Goal: Submit feedback/report problem: Submit feedback/report problem

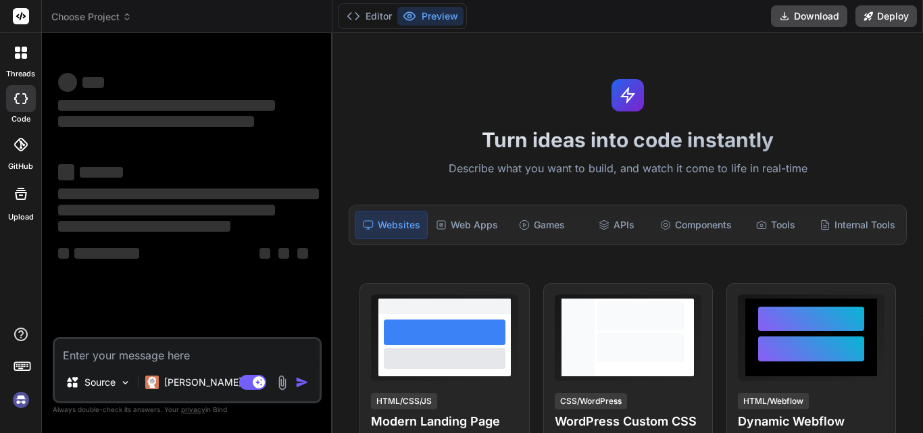
scroll to position [7, 0]
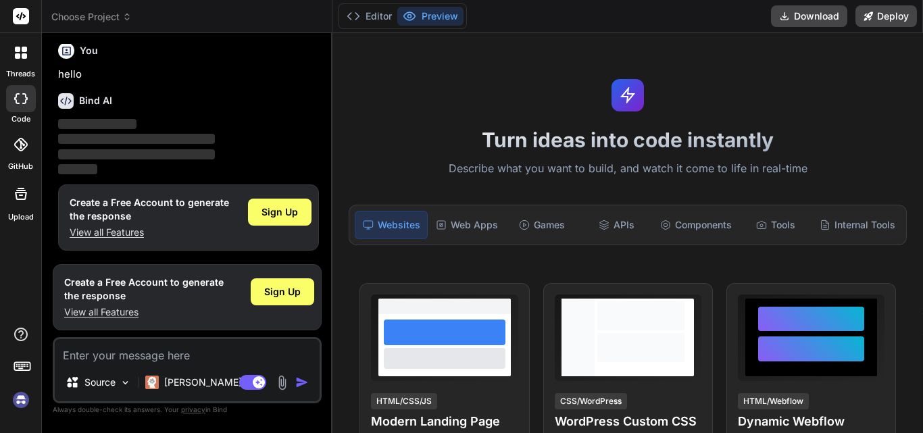
click at [21, 401] on img at bounding box center [20, 400] width 23 height 23
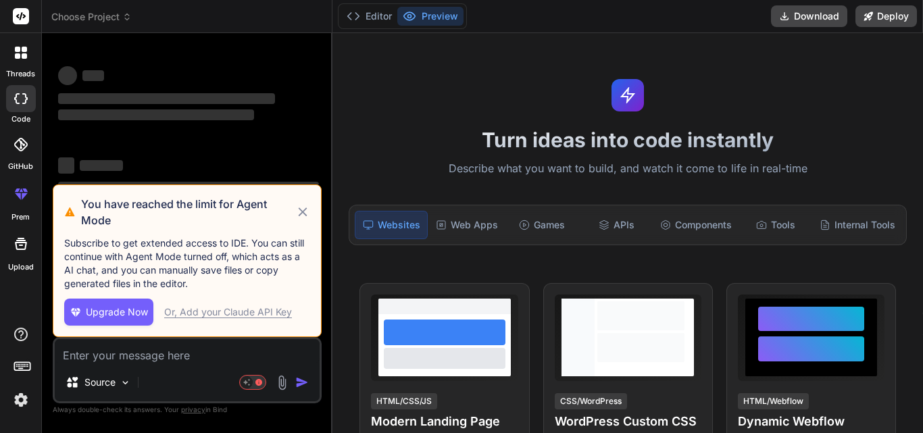
scroll to position [0, 0]
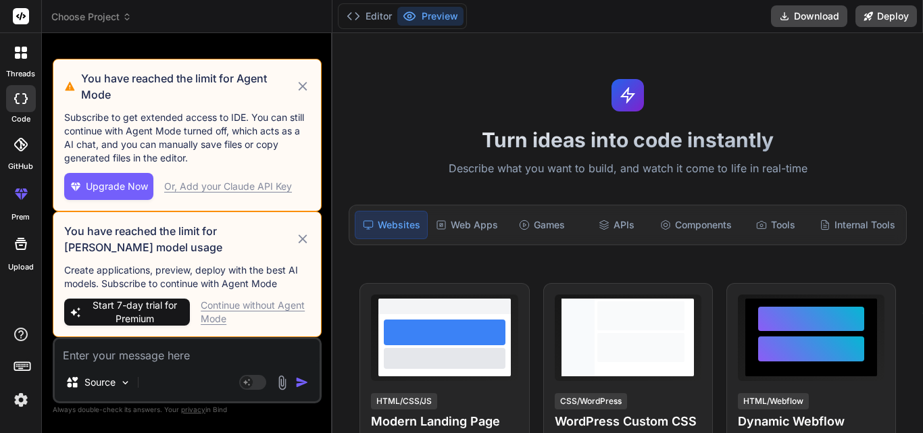
click at [303, 84] on icon at bounding box center [303, 86] width 16 height 16
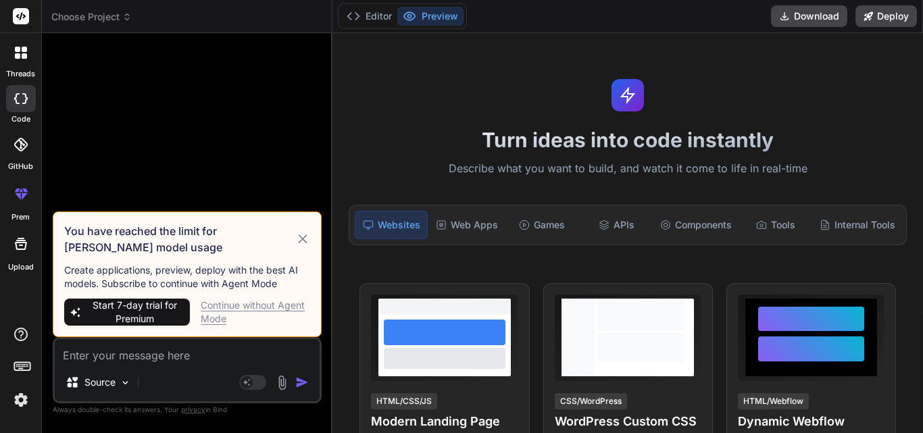
click at [303, 242] on icon at bounding box center [303, 239] width 16 height 16
type textarea "x"
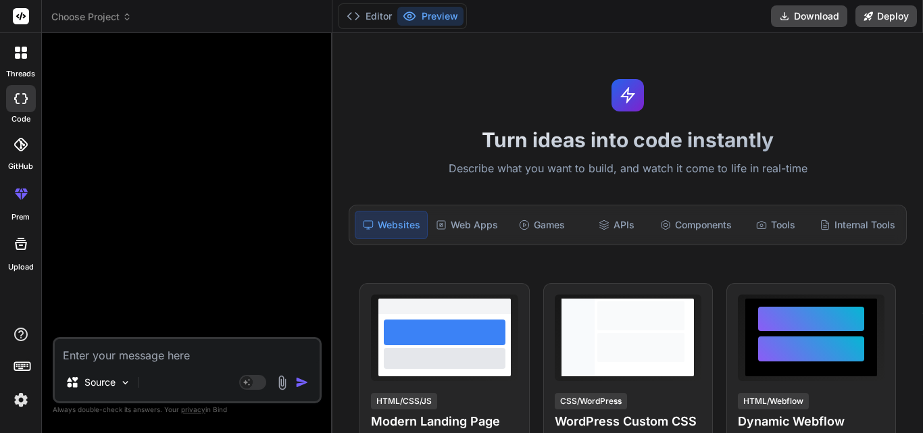
click at [134, 357] on textarea at bounding box center [187, 351] width 265 height 24
click at [25, 393] on img at bounding box center [20, 400] width 23 height 23
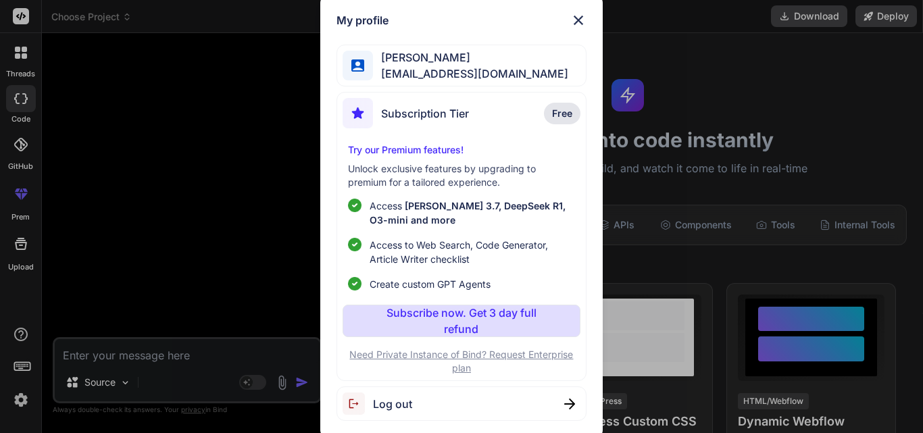
click at [161, 353] on div "My profile [PERSON_NAME] [EMAIL_ADDRESS][DOMAIN_NAME] Subscription Tier Free Tr…" at bounding box center [461, 216] width 923 height 433
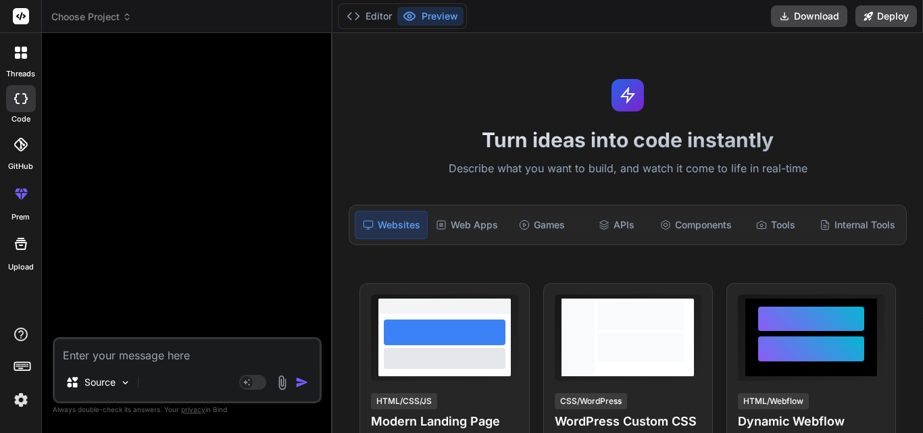
click at [151, 349] on textarea at bounding box center [187, 351] width 265 height 24
paste textarea "Hi [PERSON_NAME], I hope you are doing well. I have tried to add child account …"
type textarea "Hi [PERSON_NAME], I hope you are doing well. I have tried to add child account …"
type textarea "x"
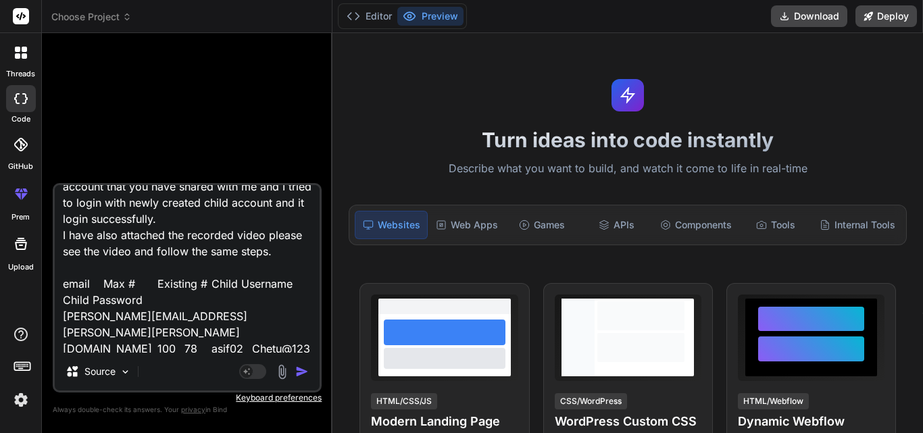
scroll to position [181, 0]
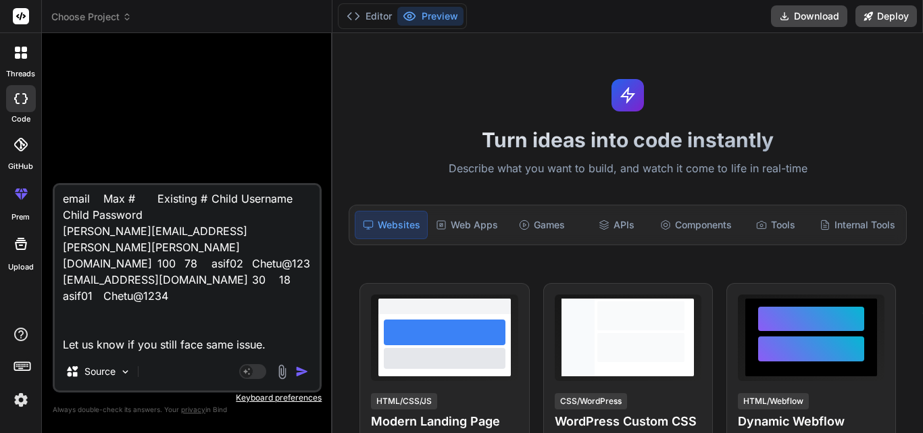
click at [136, 284] on textarea "Hi [PERSON_NAME], I hope you are doing well. I have tried to add child account …" at bounding box center [187, 269] width 265 height 168
drag, startPoint x: 64, startPoint y: 231, endPoint x: 192, endPoint y: 234, distance: 127.7
click at [192, 234] on textarea "Hi [PERSON_NAME], I hope you are doing well. I have tried to add child account …" at bounding box center [187, 269] width 265 height 168
type textarea "Hi [PERSON_NAME], I hope you are doing well. I have tried to add child account …"
type textarea "x"
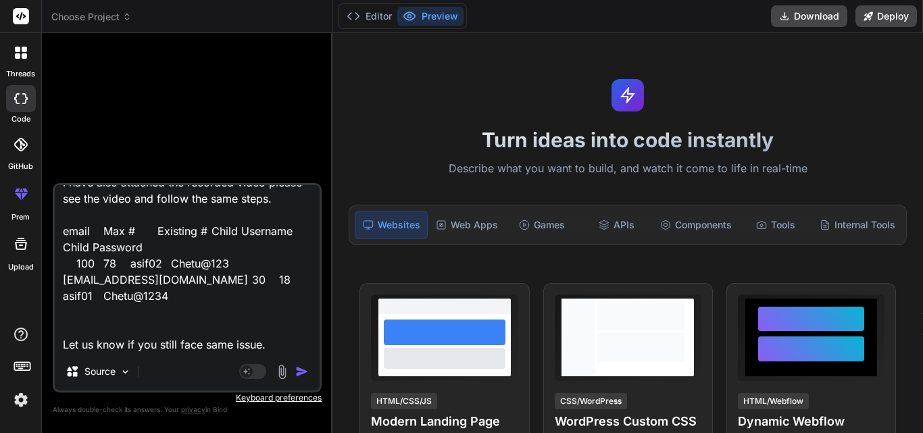
scroll to position [165, 0]
type textarea "Hi [PERSON_NAME], I hope you are doing well. I have tried to add child account …"
type textarea "x"
type textarea "Hi [PERSON_NAME], I hope you are doing well. I have tried to add child account …"
type textarea "x"
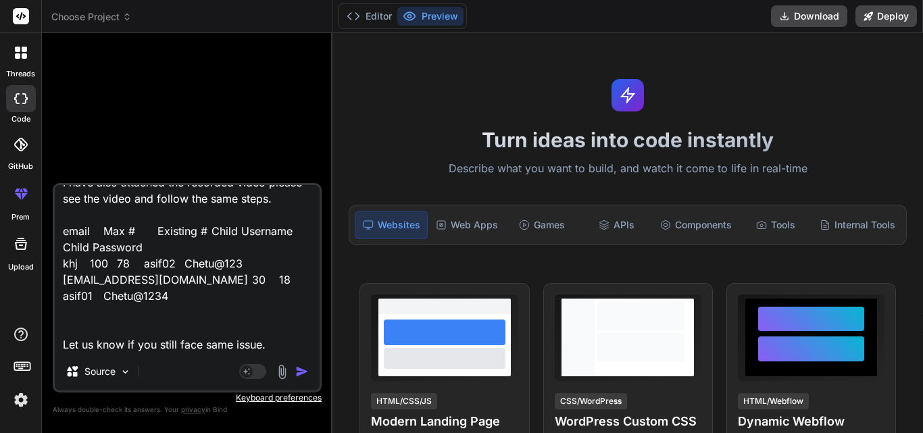
type textarea "Hi [PERSON_NAME], I hope you are doing well. I have tried to add child account …"
type textarea "x"
type textarea "Hi [PERSON_NAME], I hope you are doing well. I have tried to add child account …"
type textarea "x"
type textarea "Hi [PERSON_NAME], I hope you are doing well. I have tried to add child account …"
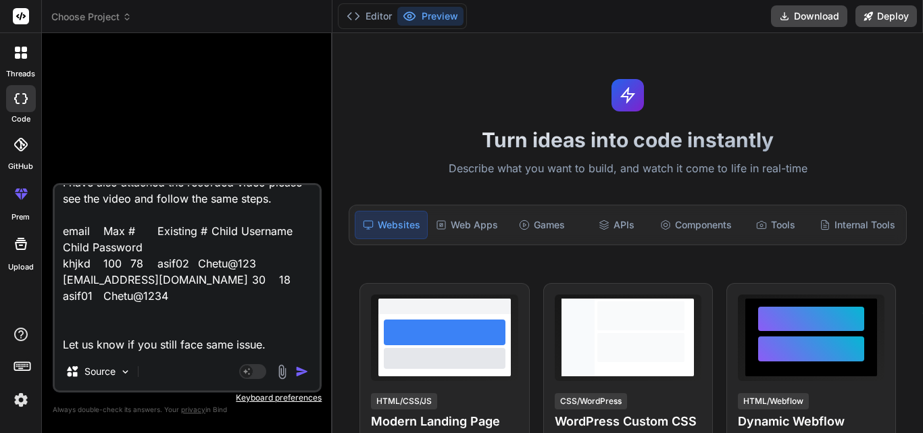
type textarea "x"
type textarea "Hi [PERSON_NAME], I hope you are doing well. I have tried to add child account …"
type textarea "x"
type textarea "Hi [PERSON_NAME], I hope you are doing well. I have tried to add child account …"
type textarea "x"
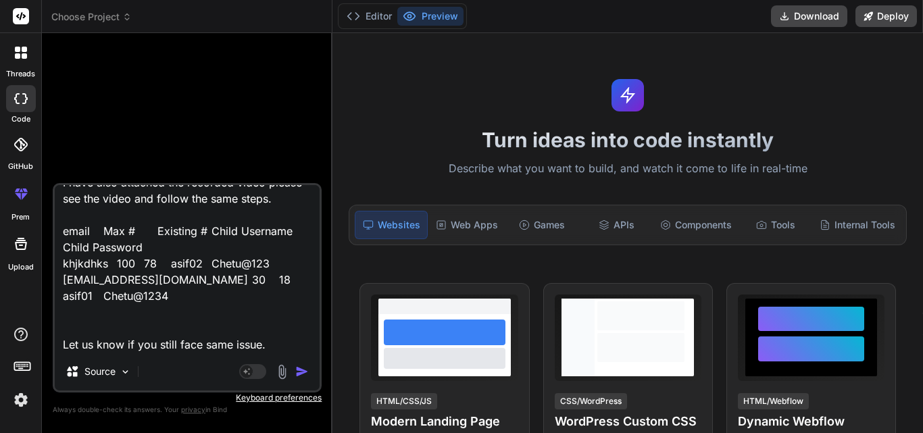
drag, startPoint x: 65, startPoint y: 264, endPoint x: 170, endPoint y: 268, distance: 105.5
click at [170, 268] on textarea "Hi [PERSON_NAME], I hope you are doing well. I have tried to add child account …" at bounding box center [187, 269] width 265 height 168
type textarea "Hi [PERSON_NAME], I hope you are doing well. I have tried to add child account …"
type textarea "x"
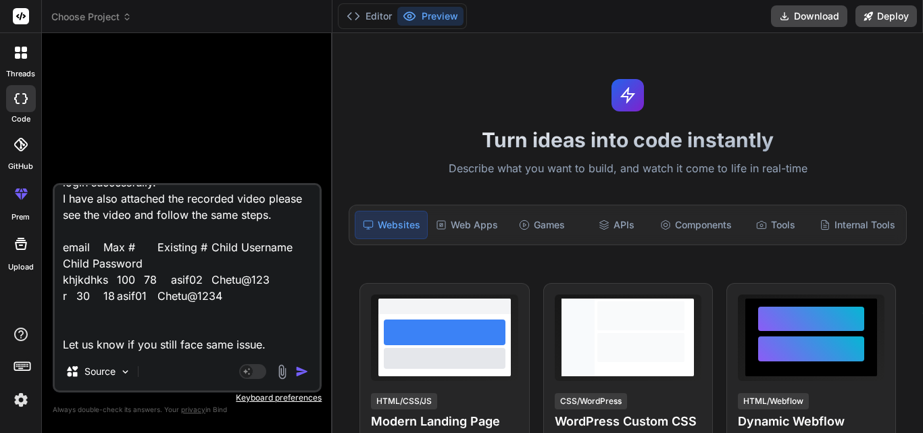
scroll to position [149, 0]
type textarea "Hi [PERSON_NAME], I hope you are doing well. I have tried to add child account …"
type textarea "x"
type textarea "Hi [PERSON_NAME], I hope you are doing well. I have tried to add child account …"
type textarea "x"
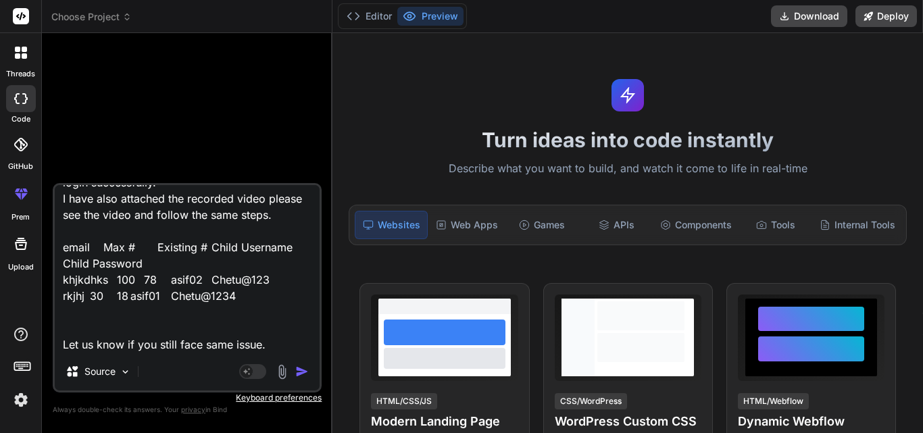
type textarea "Hi [PERSON_NAME], I hope you are doing well. I have tried to add child account …"
type textarea "x"
type textarea "Hi [PERSON_NAME], I hope you are doing well. I have tried to add child account …"
type textarea "x"
type textarea "Hi [PERSON_NAME], I hope you are doing well. I have tried to add child account …"
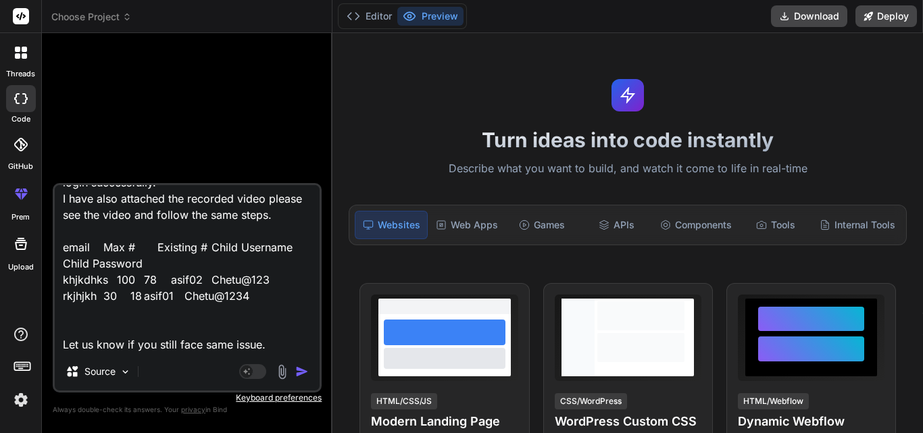
type textarea "x"
type textarea "Hi [PERSON_NAME], I hope you are doing well. I have tried to add child account …"
type textarea "x"
click at [218, 258] on textarea "Hi [PERSON_NAME], I hope you are doing well. I have tried to add child account …" at bounding box center [187, 269] width 265 height 168
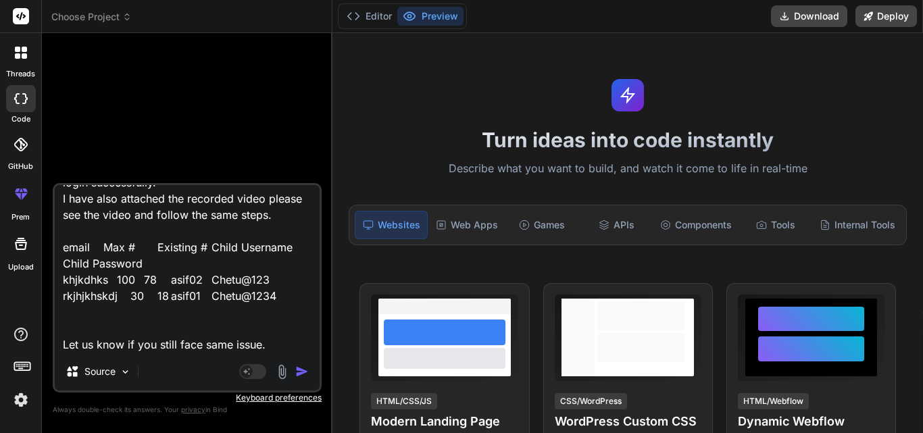
type textarea "Hi [PERSON_NAME], I hope you are doing well. I have tried to add child account …"
type textarea "x"
type textarea "Hi [PERSON_NAME], I hope you are doing well. I have tried to add child account …"
type textarea "x"
type textarea "Hi [PERSON_NAME], I hope you are doing well. I have tried to add child account …"
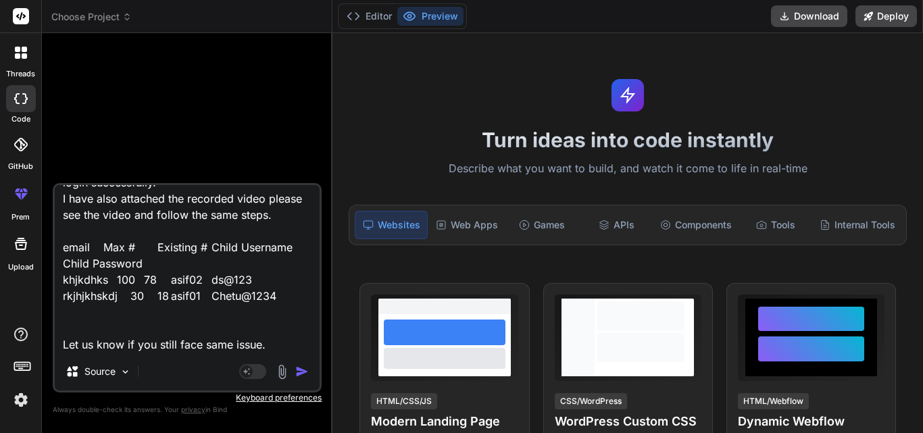
type textarea "x"
type textarea "Hi [PERSON_NAME], I hope you are doing well. I have tried to add child account …"
click at [270, 328] on textarea "Hi [PERSON_NAME], I hope you are doing well. I have tried to add child account …" at bounding box center [187, 269] width 265 height 168
type textarea "x"
type textarea "Hi [PERSON_NAME], I hope you are doing well. I have tried to add child account …"
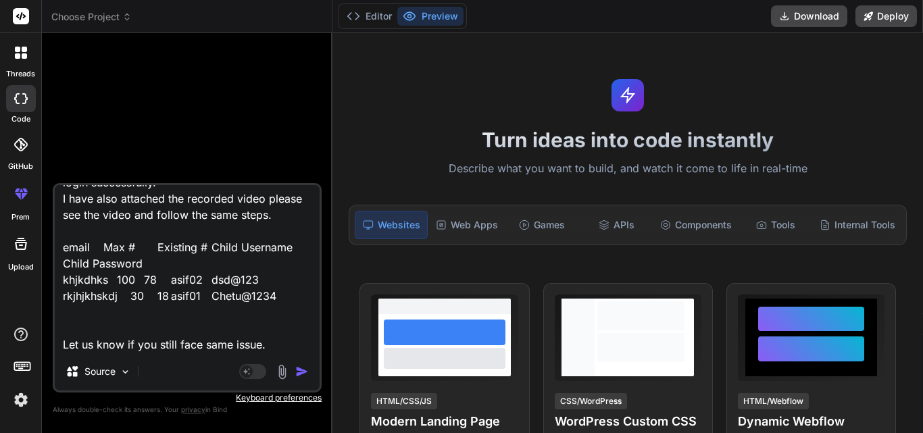
type textarea "x"
type textarea "Hi [PERSON_NAME], I hope you are doing well. I have tried to add child account …"
type textarea "x"
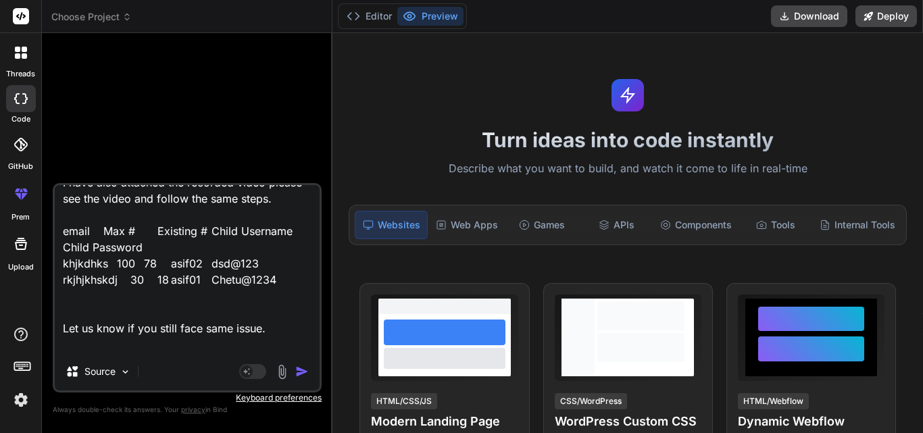
scroll to position [164, 0]
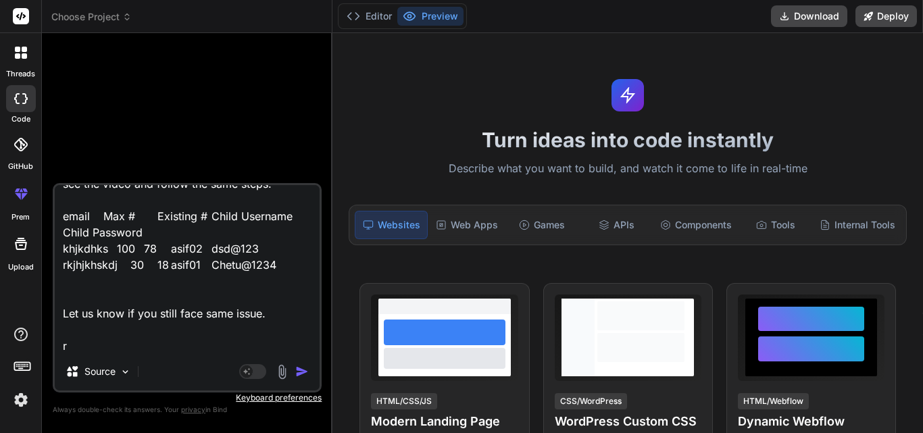
type textarea "Hi [PERSON_NAME], I hope you are doing well. I have tried to add child account …"
type textarea "x"
type textarea "Hi [PERSON_NAME], I hope you are doing well. I have tried to add child account …"
type textarea "x"
type textarea "Hi [PERSON_NAME], I hope you are doing well. I have tried to add child account …"
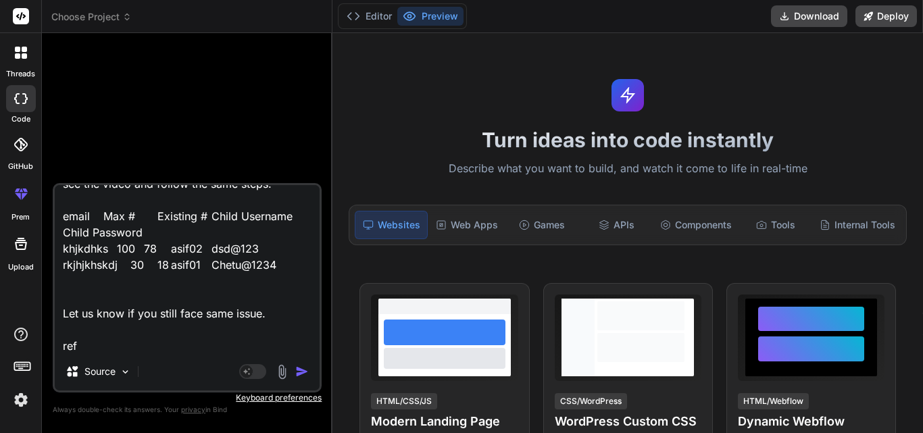
type textarea "x"
type textarea "Hi [PERSON_NAME], I hope you are doing well. I have tried to add child account …"
type textarea "x"
type textarea "Hi [PERSON_NAME], I hope you are doing well. I have tried to add child account …"
type textarea "x"
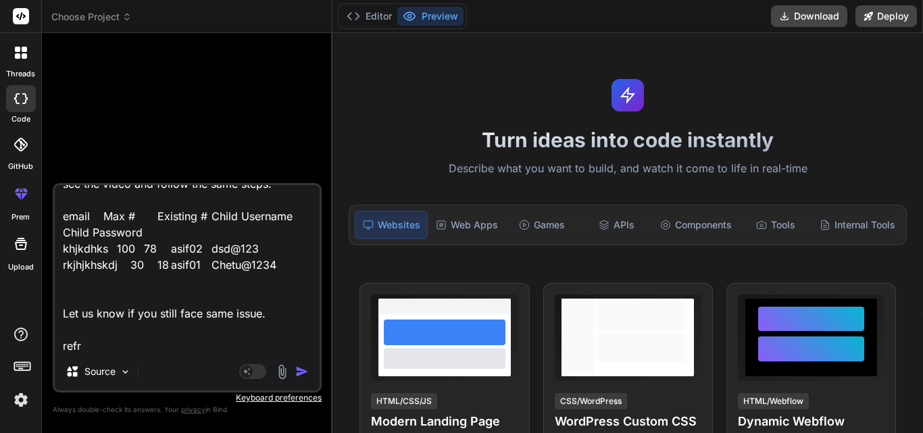
type textarea "Hi [PERSON_NAME], I hope you are doing well. I have tried to add child account …"
type textarea "x"
type textarea "Hi [PERSON_NAME], I hope you are doing well. I have tried to add child account …"
type textarea "x"
type textarea "Hi [PERSON_NAME], I hope you are doing well. I have tried to add child account …"
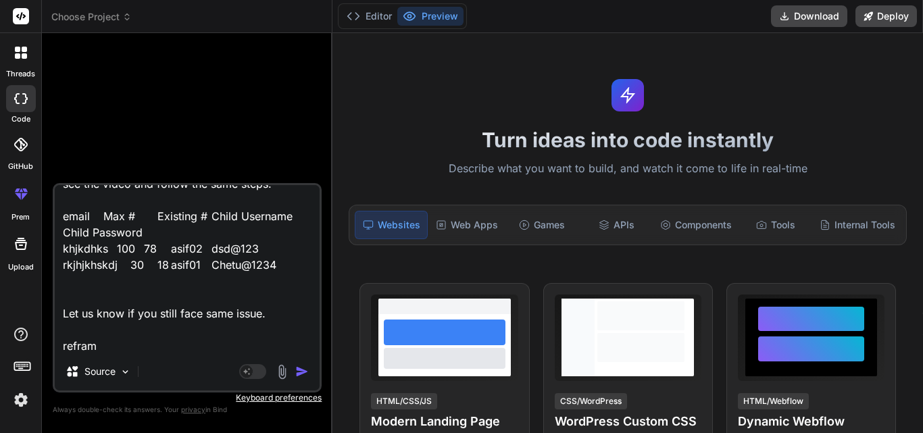
type textarea "x"
type textarea "Hi [PERSON_NAME], I hope you are doing well. I have tried to add child account …"
type textarea "x"
type textarea "Hi [PERSON_NAME], I hope you are doing well. I have tried to add child account …"
type textarea "x"
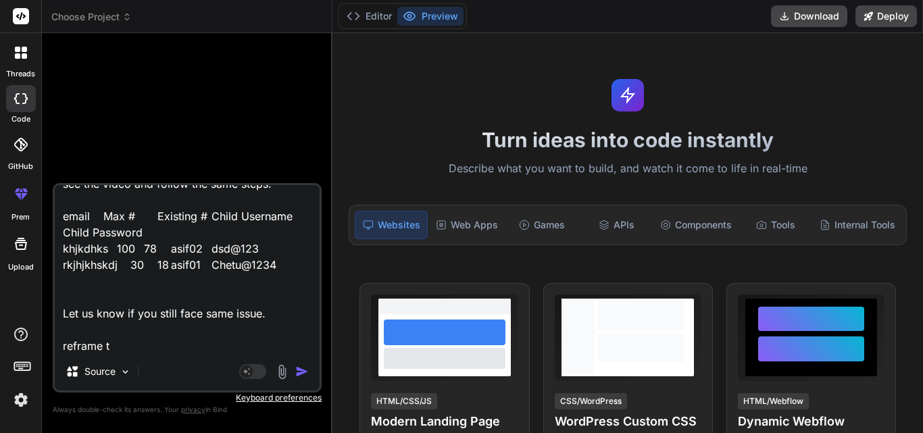
type textarea "Hi [PERSON_NAME], I hope you are doing well. I have tried to add child account …"
type textarea "x"
type textarea "Hi [PERSON_NAME], I hope you are doing well. I have tried to add child account …"
type textarea "x"
type textarea "Hi [PERSON_NAME], I hope you are doing well. I have tried to add child account …"
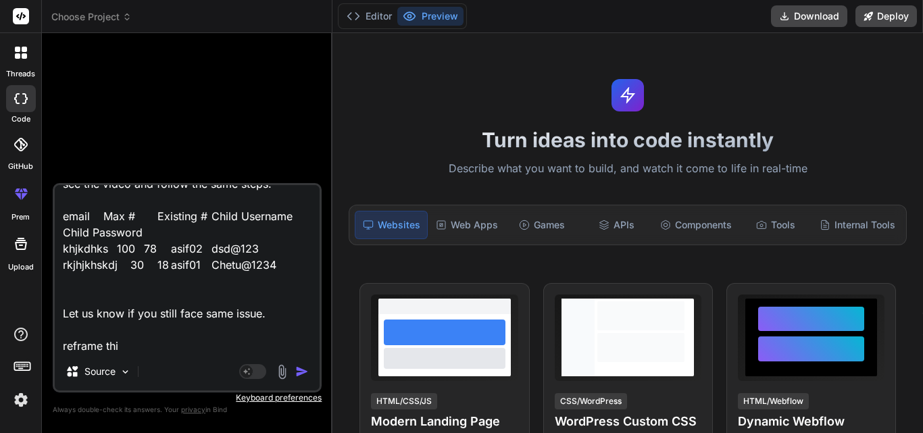
type textarea "x"
type textarea "Hi [PERSON_NAME], I hope you are doing well. I have tried to add child account …"
type textarea "x"
type textarea "Hi [PERSON_NAME], I hope you are doing well. I have tried to add child account …"
type textarea "x"
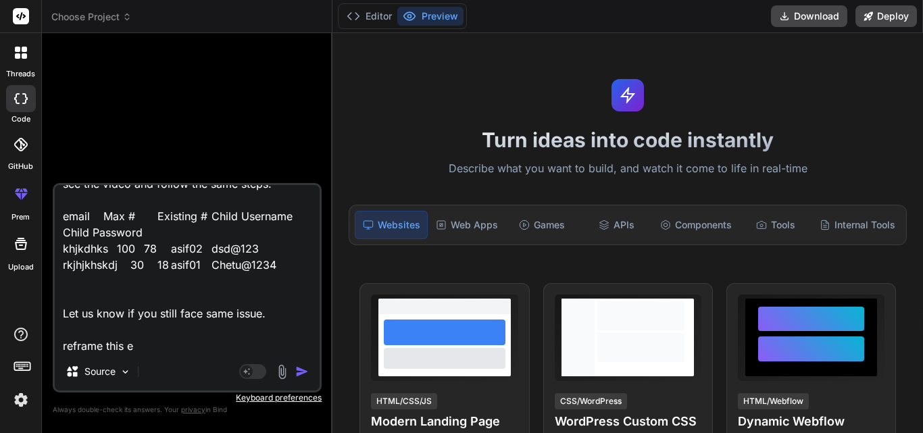
type textarea "Hi [PERSON_NAME], I hope you are doing well. I have tried to add child account …"
type textarea "x"
type textarea "Hi [PERSON_NAME], I hope you are doing well. I have tried to add child account …"
type textarea "x"
type textarea "Hi [PERSON_NAME], I hope you are doing well. I have tried to add child account …"
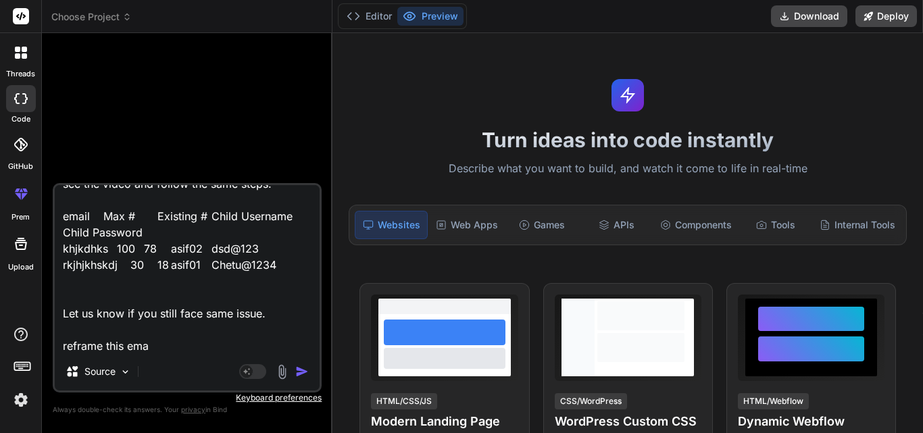
type textarea "x"
type textarea "Hi [PERSON_NAME], I hope you are doing well. I have tried to add child account …"
type textarea "x"
type textarea "Hi [PERSON_NAME], I hope you are doing well. I have tried to add child account …"
type textarea "x"
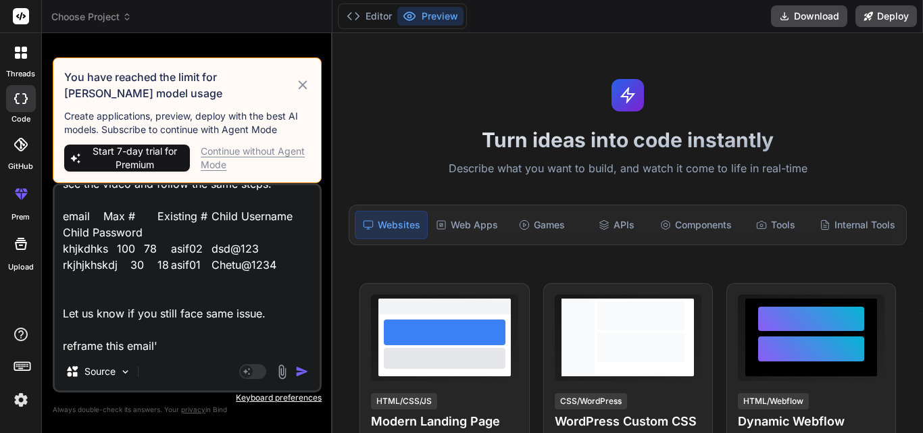
type textarea "Hi [PERSON_NAME], I hope you are doing well. I have tried to add child account …"
type textarea "x"
type textarea "Hi [PERSON_NAME], I hope you are doing well. I have tried to add child account …"
click at [303, 371] on img "button" at bounding box center [302, 372] width 14 height 14
click at [237, 354] on div "Hi [PERSON_NAME], I hope you are doing well. I have tried to add child account …" at bounding box center [187, 287] width 269 height 209
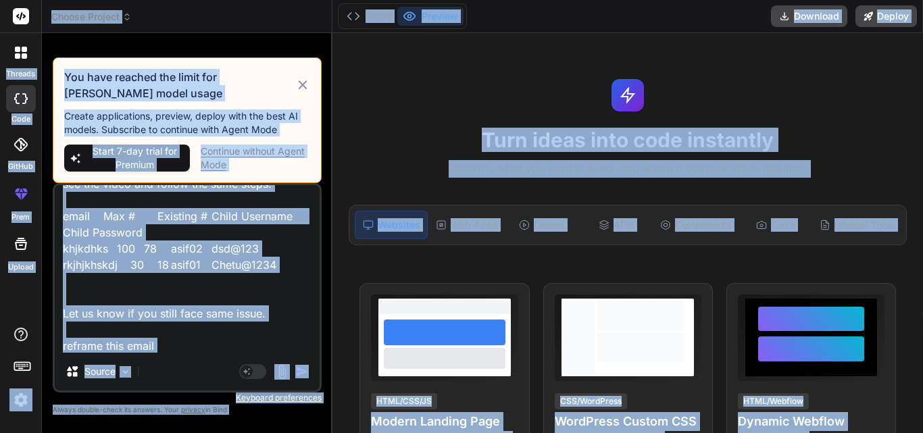
click at [231, 341] on textarea "Hi [PERSON_NAME], I hope you are doing well. I have tried to add child account …" at bounding box center [187, 269] width 265 height 168
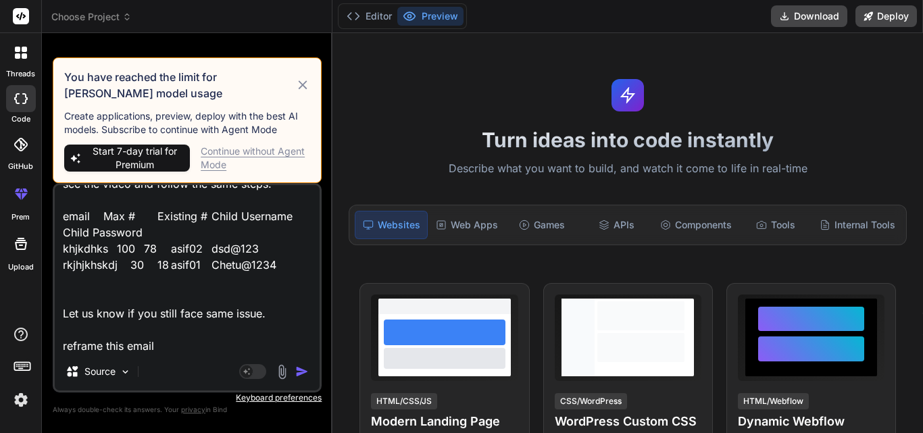
click at [229, 151] on div "Continue without Agent Mode" at bounding box center [255, 158] width 109 height 27
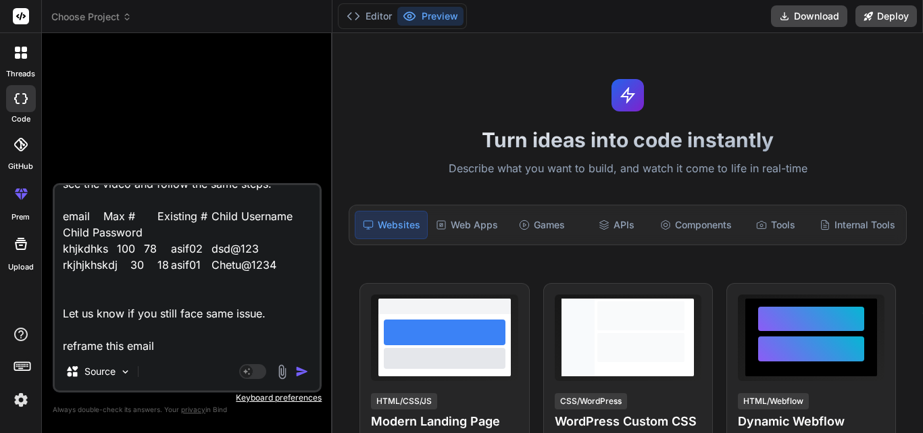
click at [297, 368] on img "button" at bounding box center [302, 372] width 14 height 14
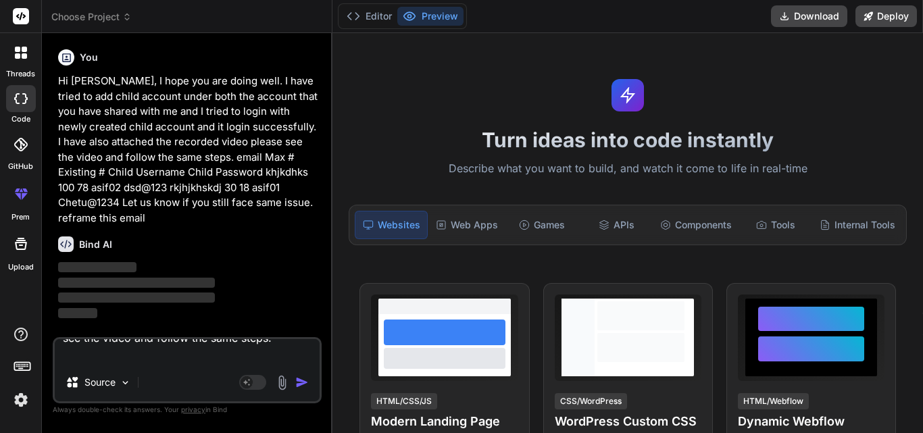
scroll to position [0, 0]
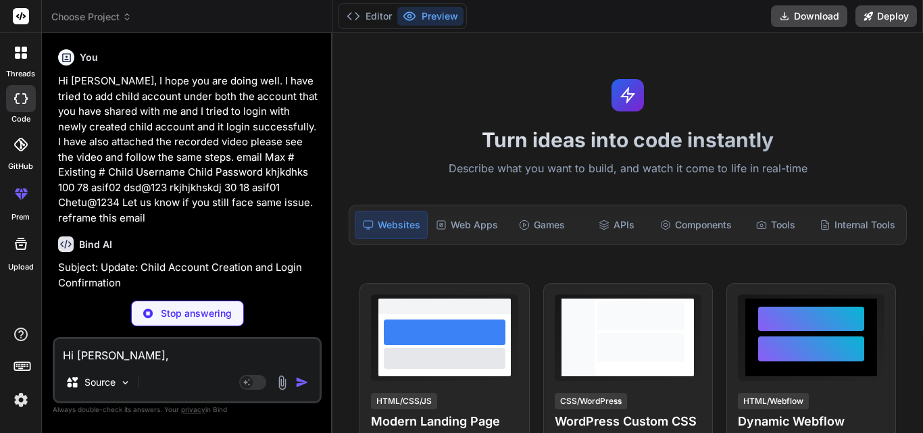
type textarea "x"
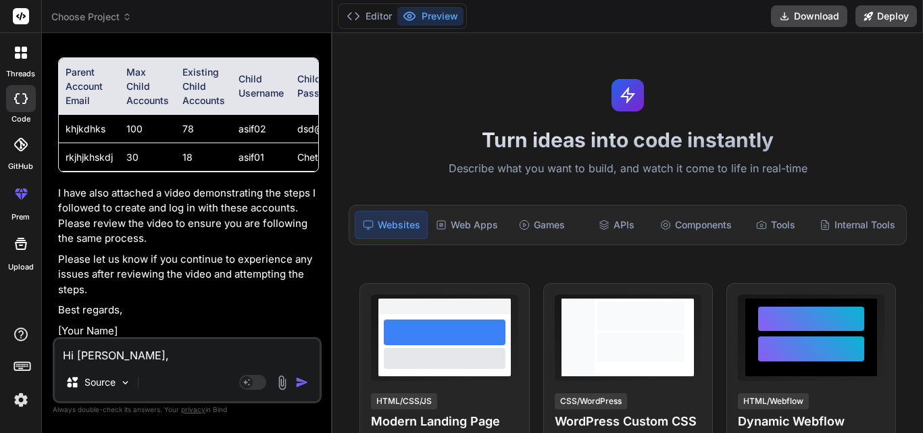
scroll to position [413, 0]
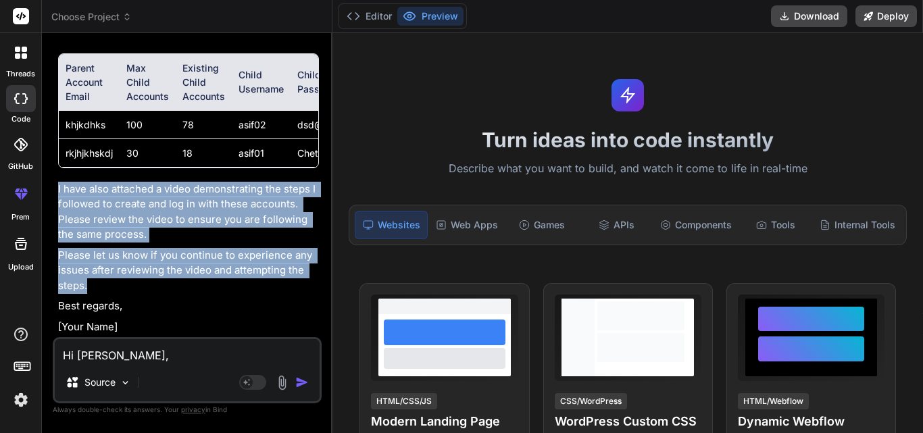
drag, startPoint x: 93, startPoint y: 282, endPoint x: 54, endPoint y: 183, distance: 105.9
click at [54, 183] on div "You Hi [PERSON_NAME], I hope you are doing well. I have tried to add child acco…" at bounding box center [187, 238] width 269 height 389
copy div "I have also attached a video demonstrating the steps I followed to create and l…"
click at [243, 213] on p "I have also attached a video demonstrating the steps I followed to create and l…" at bounding box center [188, 212] width 261 height 61
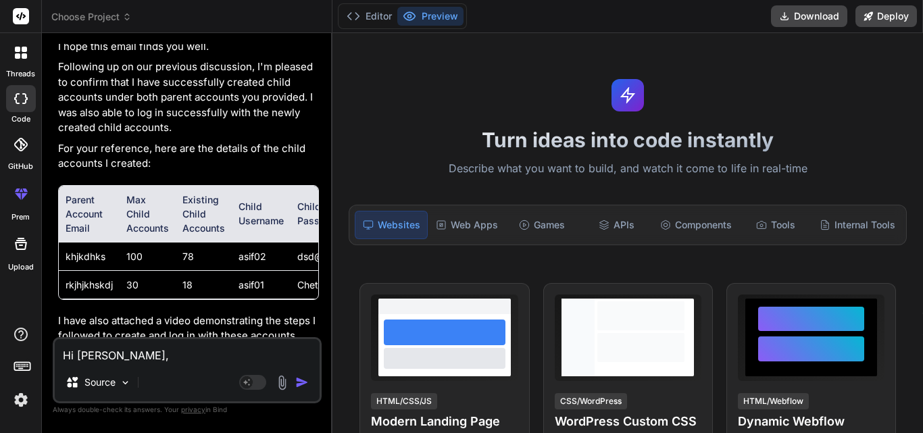
scroll to position [210, 0]
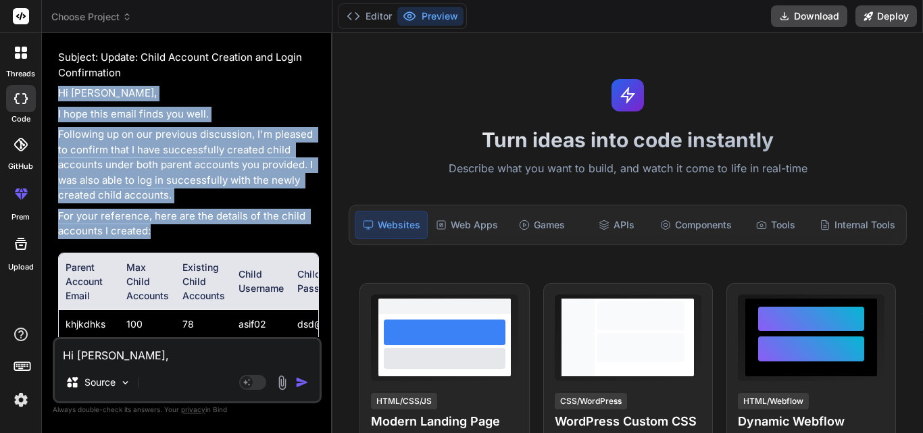
drag, startPoint x: 153, startPoint y: 230, endPoint x: 49, endPoint y: 91, distance: 173.8
click at [49, 91] on div "Bind AI Web Search Created with Pixso. Code Generator You Hi [PERSON_NAME], I h…" at bounding box center [187, 232] width 291 height 399
copy div "Hi [PERSON_NAME], I hope this email finds you well. Following up on our previou…"
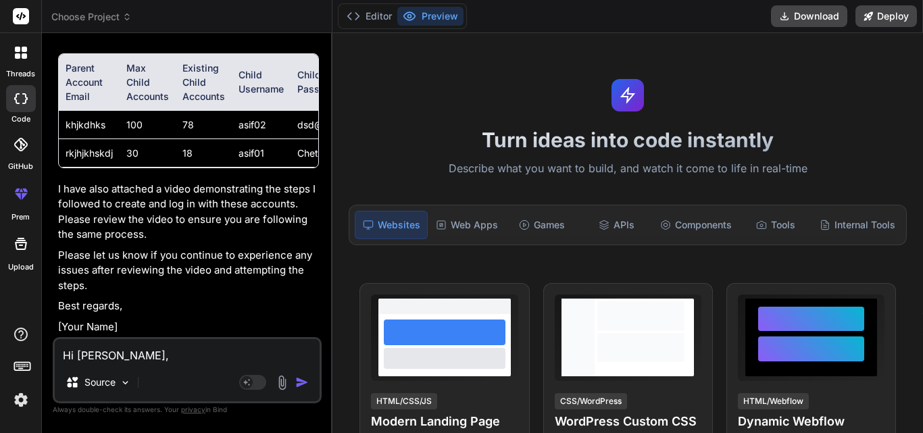
scroll to position [413, 0]
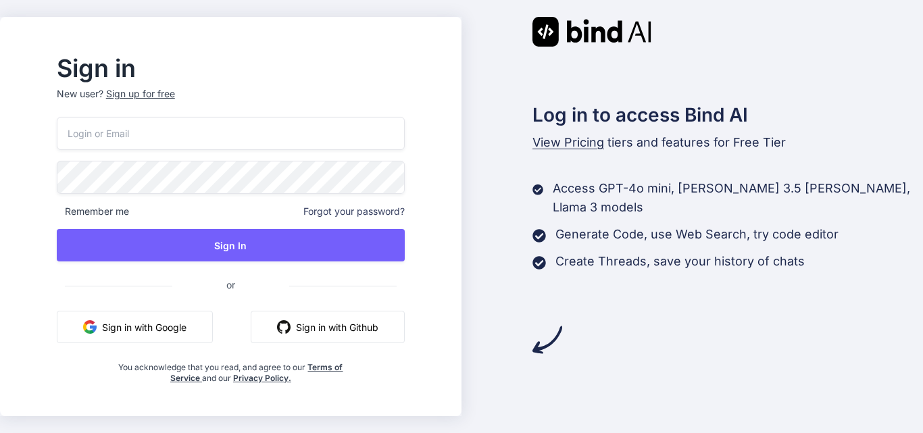
click at [208, 139] on input "email" at bounding box center [231, 133] width 348 height 33
type input "[EMAIL_ADDRESS][DOMAIN_NAME]"
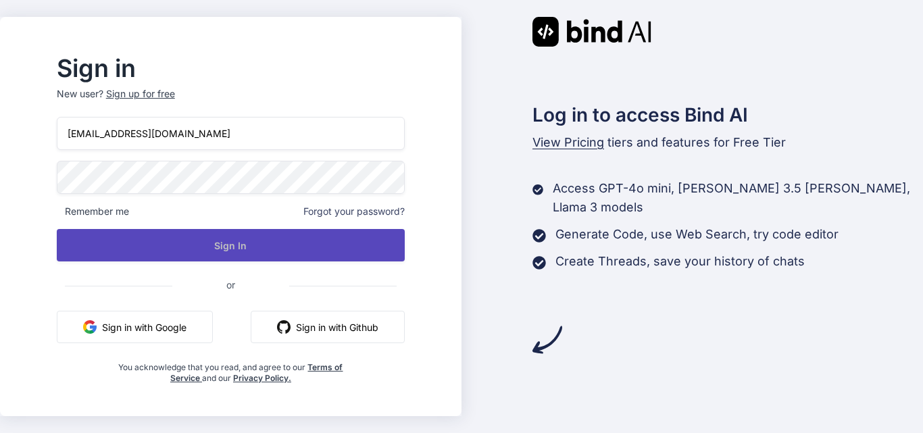
click at [265, 247] on button "Sign In" at bounding box center [231, 245] width 348 height 32
